Goal: Task Accomplishment & Management: Use online tool/utility

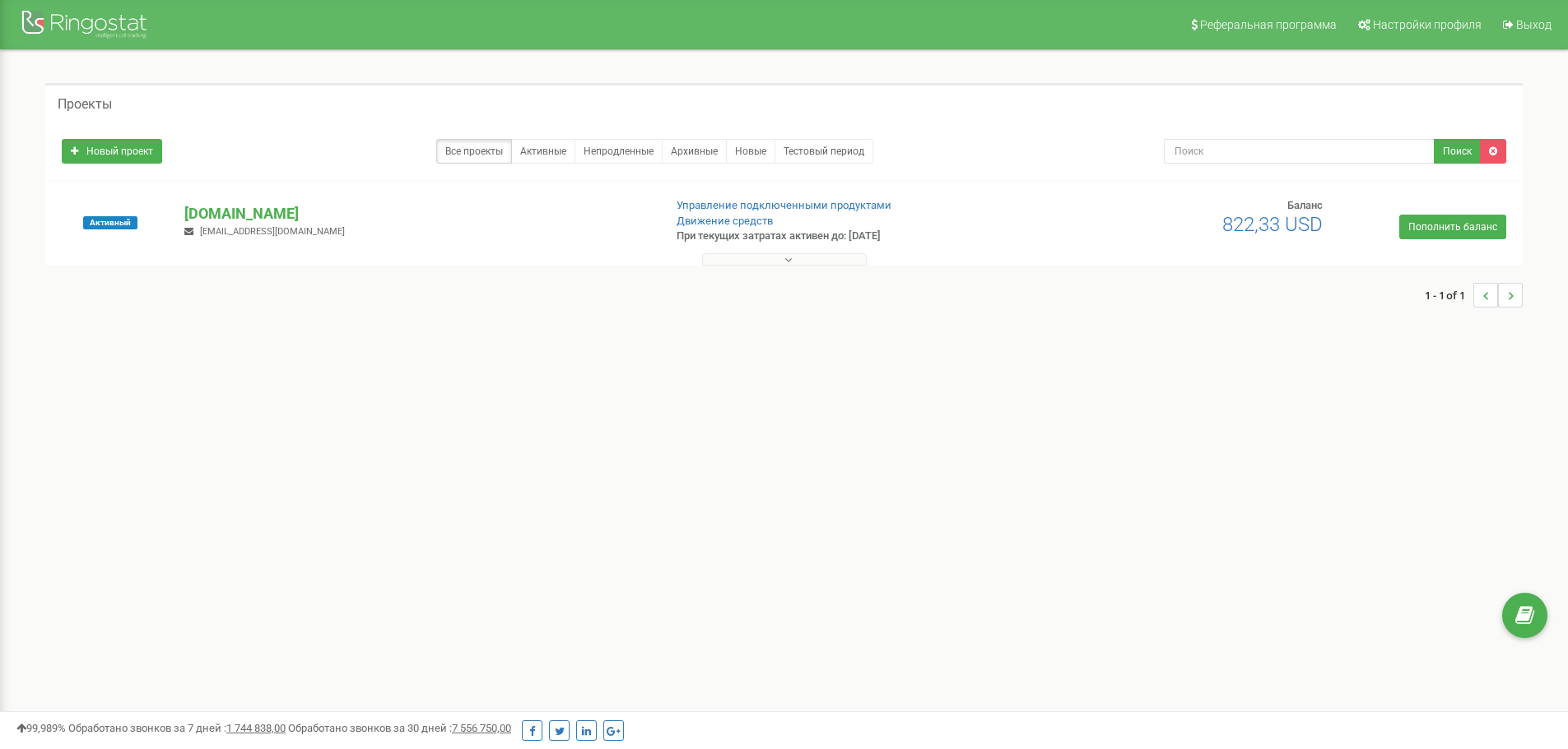
click at [803, 259] on button at bounding box center [784, 259] width 165 height 12
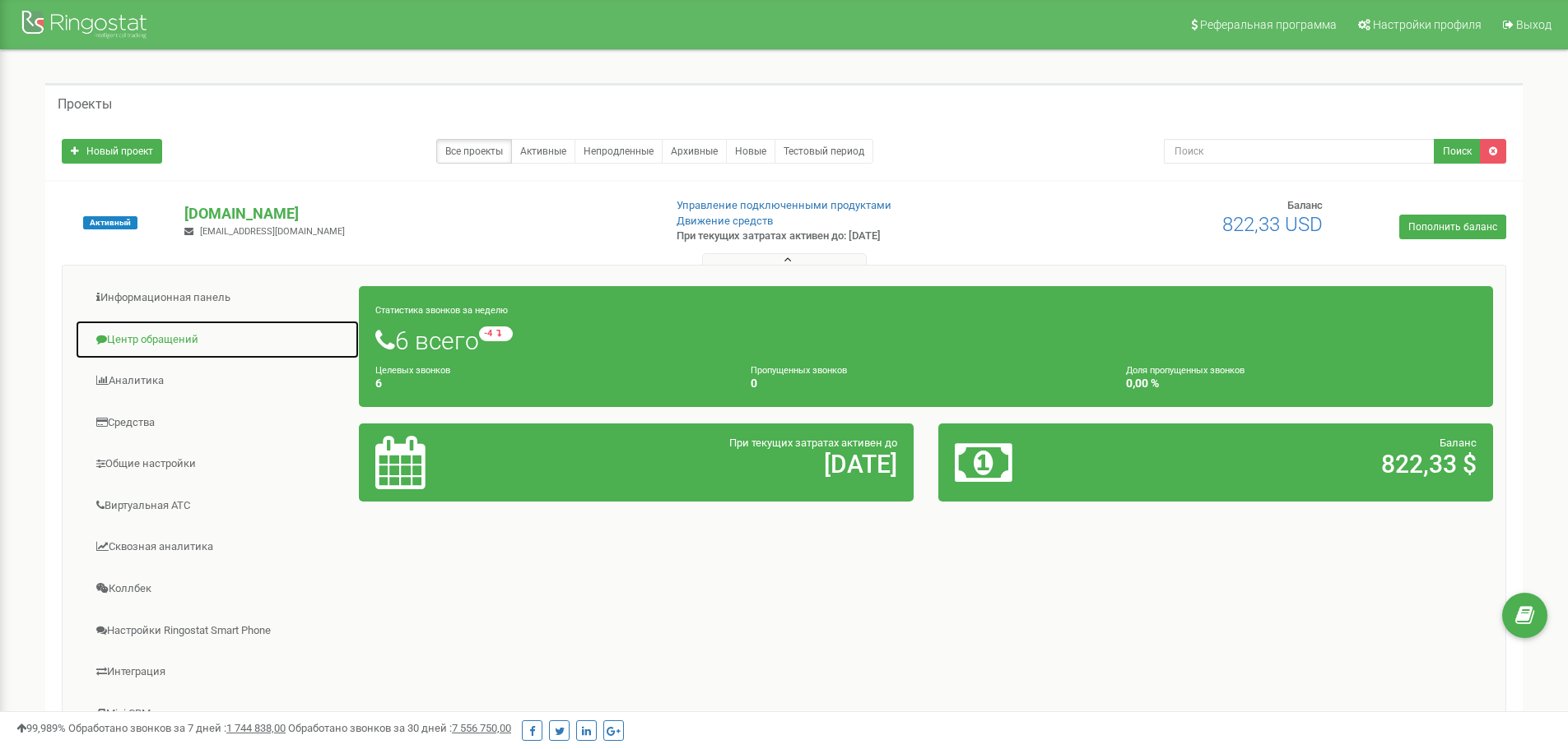
click at [145, 343] on link "Центр обращений" at bounding box center [217, 340] width 285 height 40
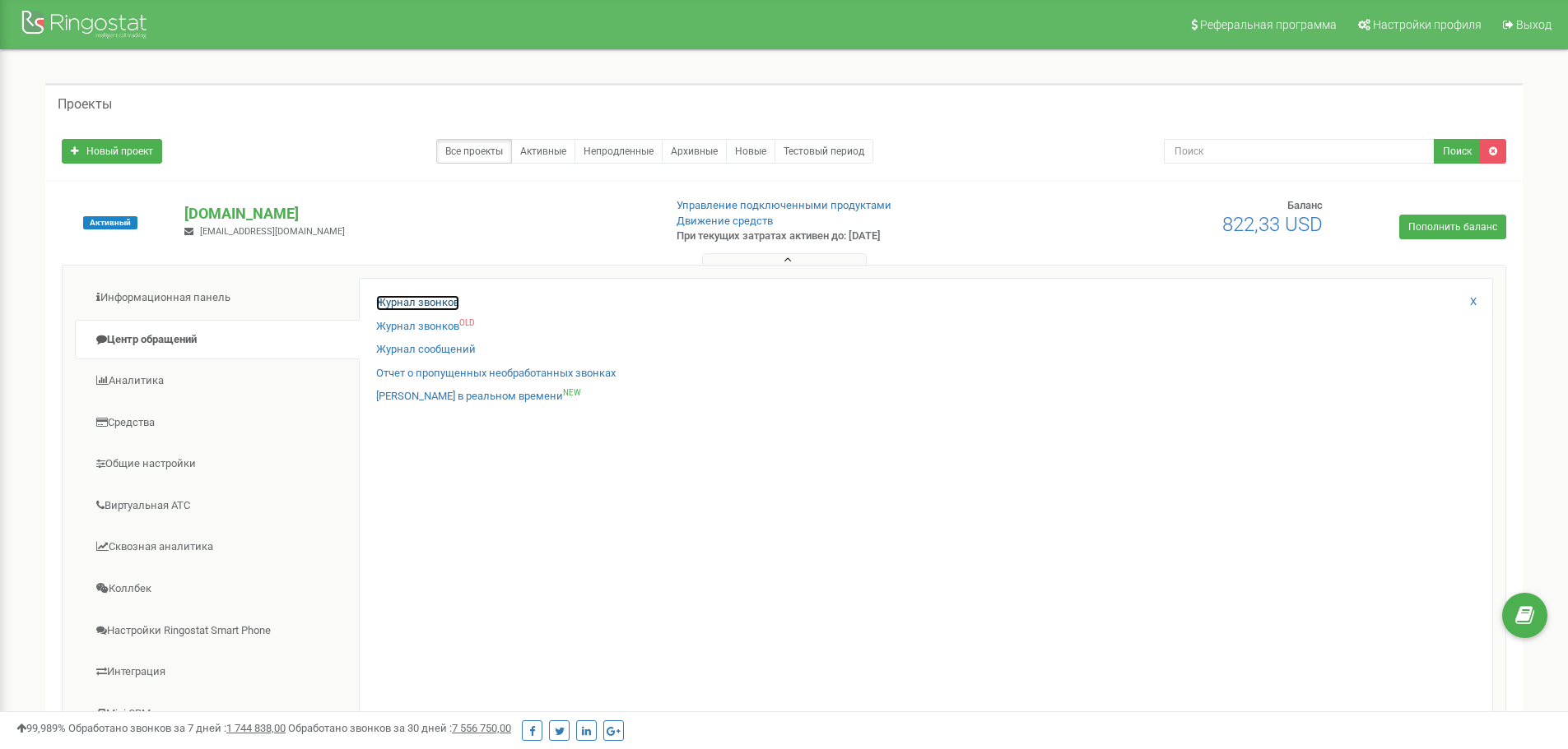
click at [444, 303] on link "Журнал звонков" at bounding box center [418, 303] width 83 height 16
